Goal: Book appointment/travel/reservation

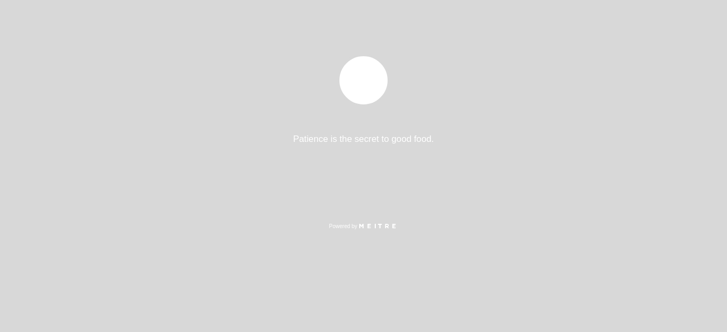
select select "es"
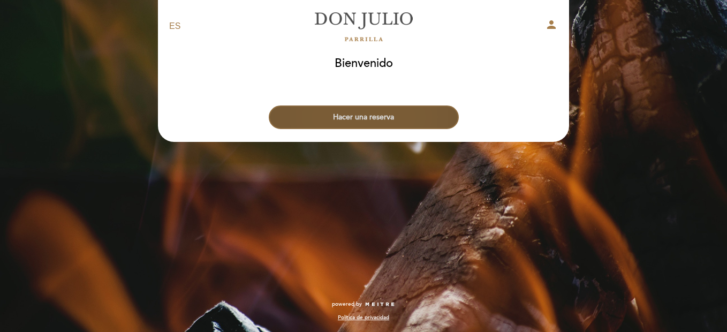
click at [380, 127] on button "Hacer una reserva" at bounding box center [364, 117] width 190 height 24
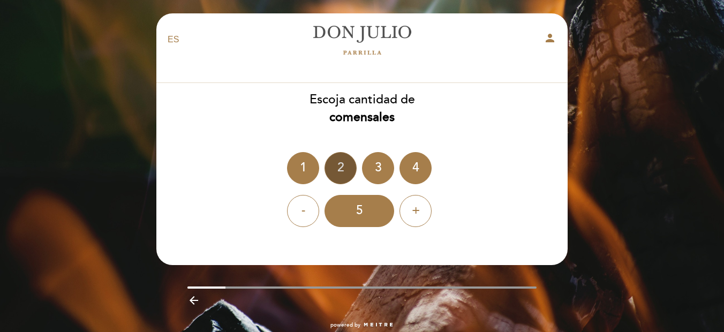
click at [338, 168] on div "2" at bounding box center [341, 168] width 32 height 32
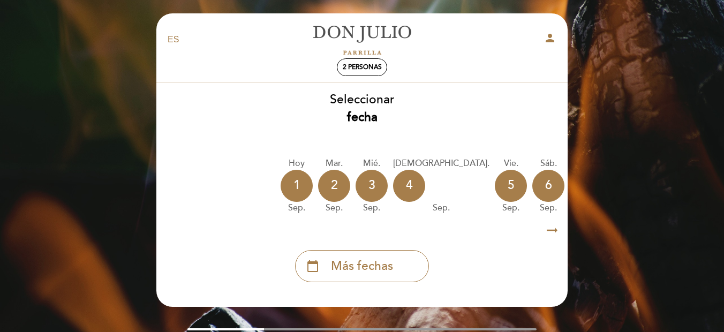
click at [552, 231] on icon "arrow_right_alt" at bounding box center [552, 230] width 16 height 23
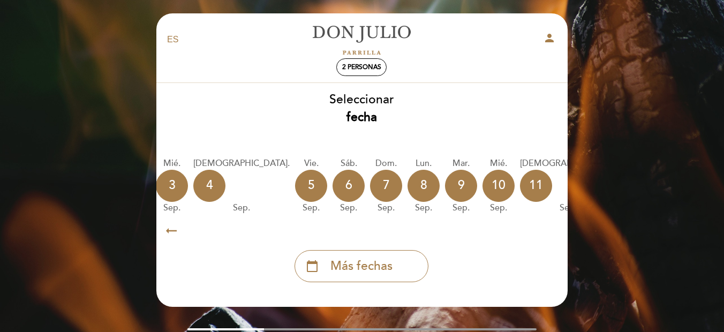
scroll to position [0, 312]
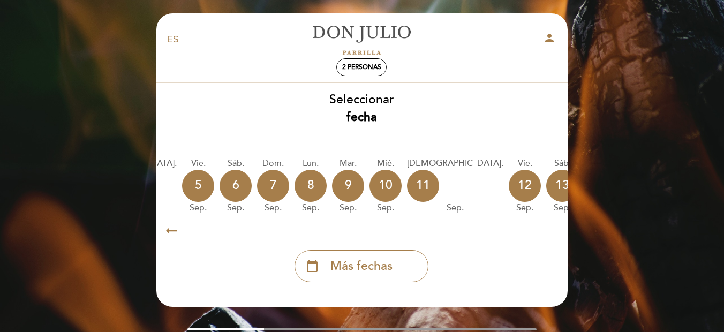
click at [668, 182] on icon "calendar_today" at bounding box center [674, 185] width 13 height 18
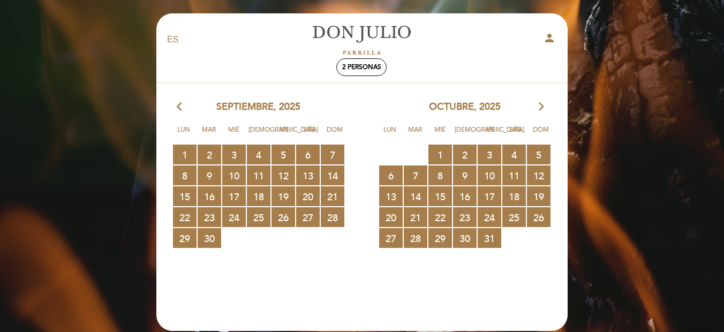
click at [344, 331] on html "EN ES PT [PERSON_NAME] person 2 personas [GEOGRAPHIC_DATA] [GEOGRAPHIC_DATA], C…" at bounding box center [362, 209] width 724 height 418
click at [441, 217] on span "22 RESERVAS DISPONIBLES" at bounding box center [440, 217] width 24 height 20
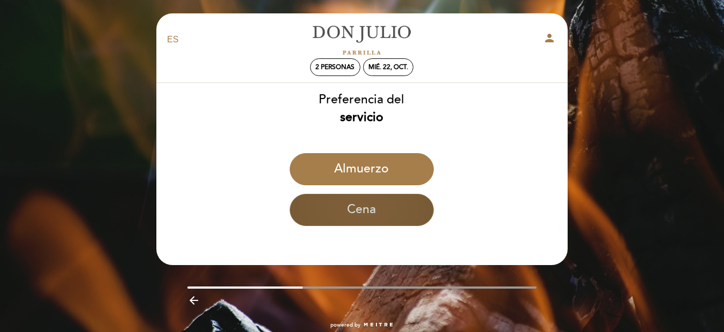
click at [364, 209] on button "Cena" at bounding box center [362, 210] width 144 height 32
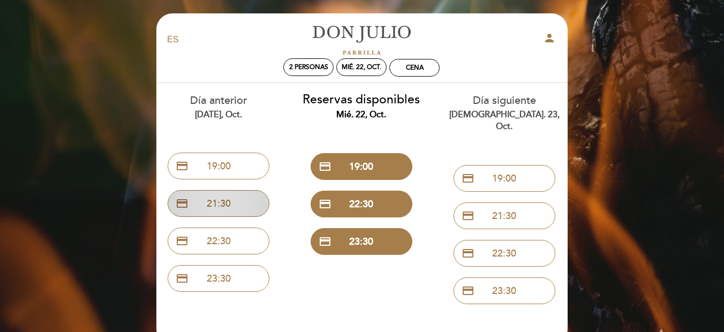
click at [202, 200] on button "credit_card 21:30" at bounding box center [219, 203] width 102 height 27
